Goal: Book appointment/travel/reservation

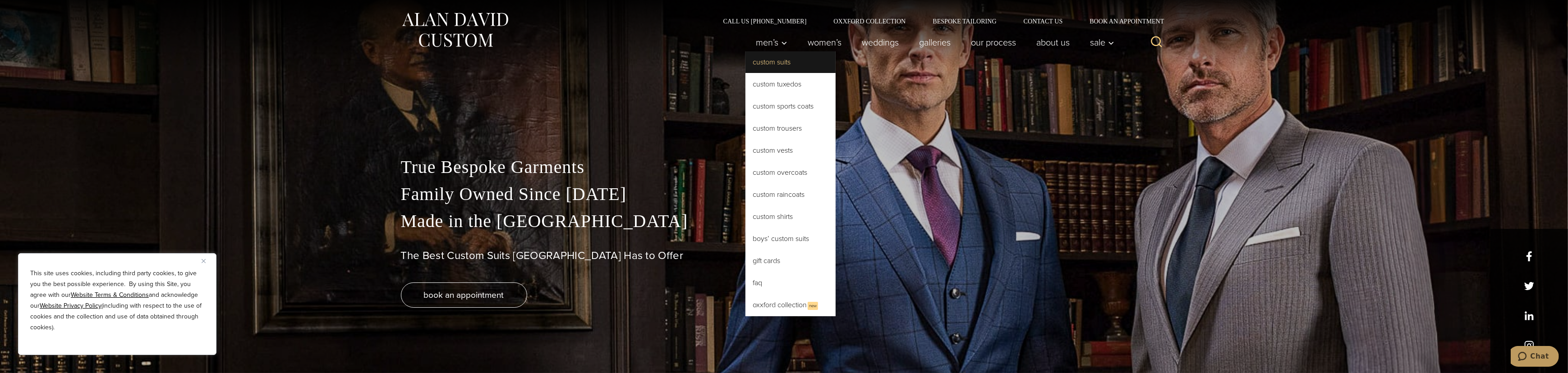
click at [746, 67] on link "Custom Suits" at bounding box center [791, 62] width 90 height 21
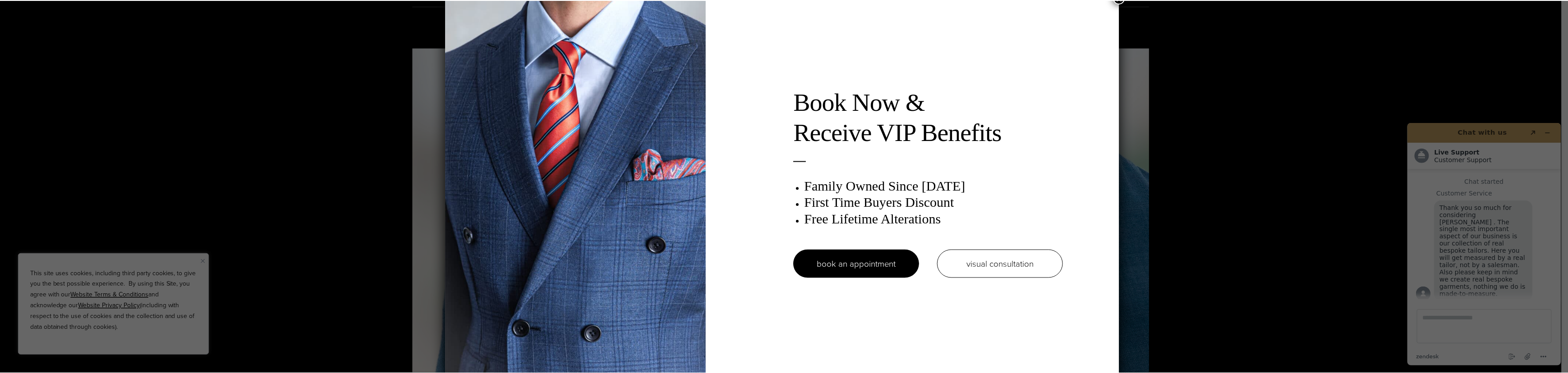
scroll to position [13, 0]
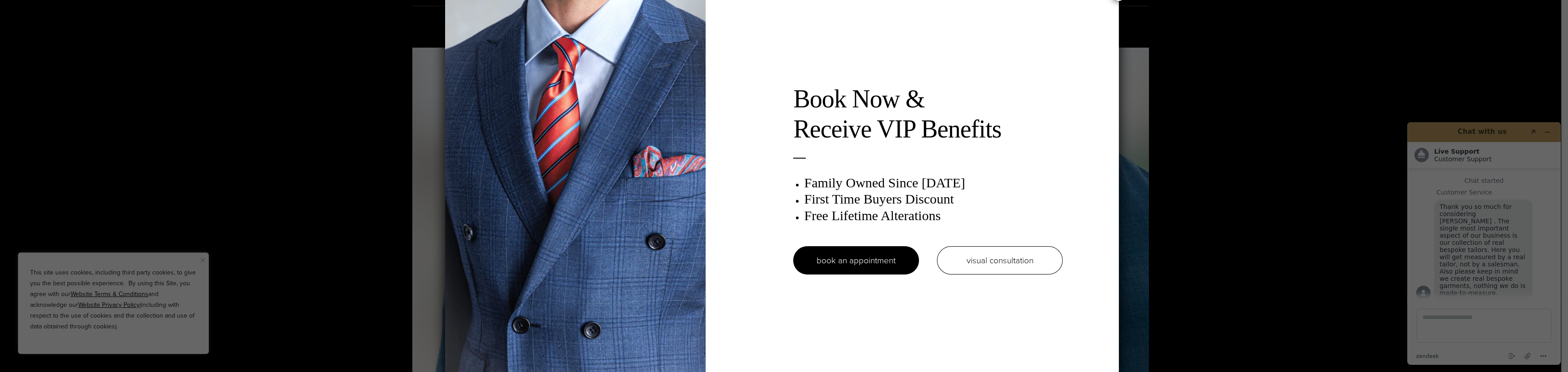
click at [1245, 136] on div "Book Now & Receive VIP Benefits Family Owned Since 1913 First Time Buyers Disco…" at bounding box center [784, 186] width 1568 height 372
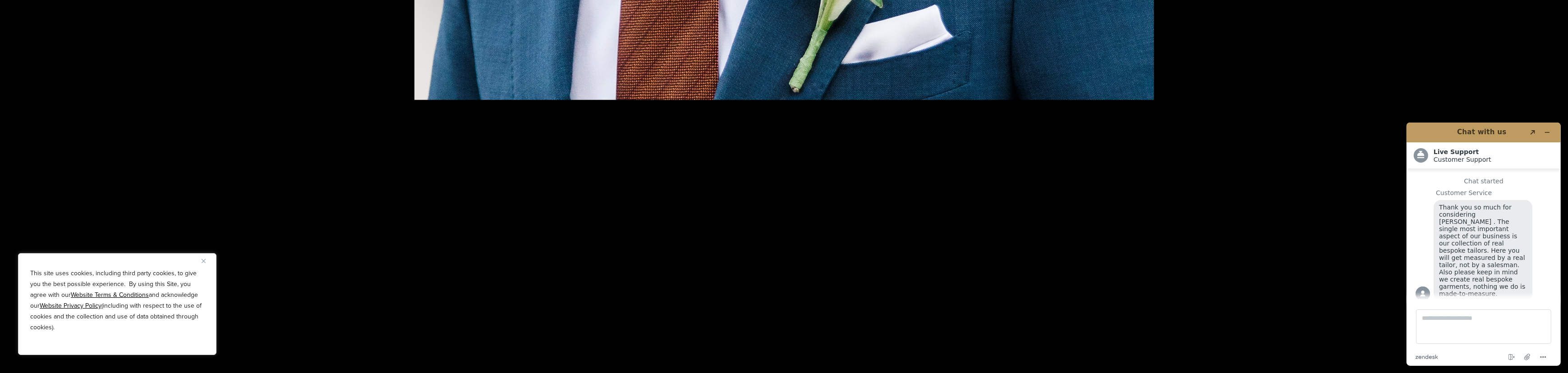
scroll to position [1597, 0]
